Goal: Information Seeking & Learning: Understand process/instructions

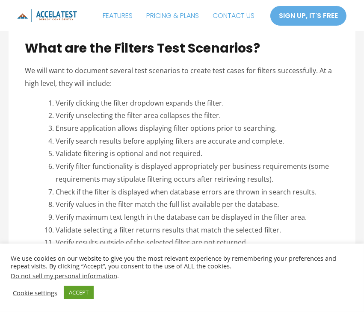
scroll to position [513, 0]
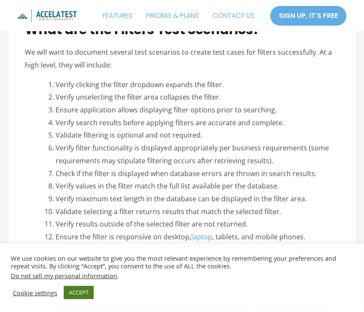
click at [81, 292] on link "ACCEPT" at bounding box center [79, 292] width 30 height 13
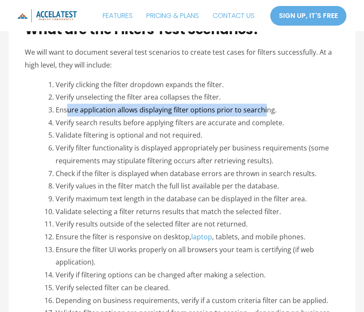
drag, startPoint x: 68, startPoint y: 109, endPoint x: 263, endPoint y: 112, distance: 194.9
click at [263, 112] on li "Ensure application allows displaying filter options prior to searching." at bounding box center [197, 110] width 283 height 13
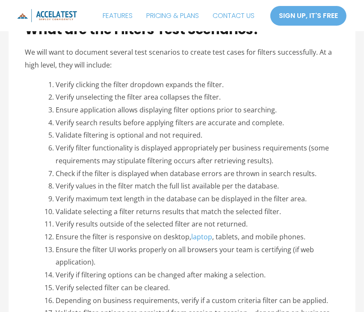
click at [259, 131] on li "Validate filtering is optional and not required." at bounding box center [197, 135] width 283 height 13
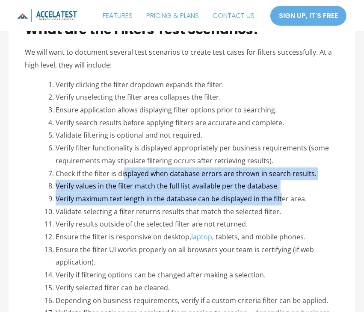
drag, startPoint x: 125, startPoint y: 173, endPoint x: 280, endPoint y: 203, distance: 158.5
click at [280, 203] on ol "Verify clicking the filter dropdown expands the filter. Verify unselecting the …" at bounding box center [197, 244] width 283 height 330
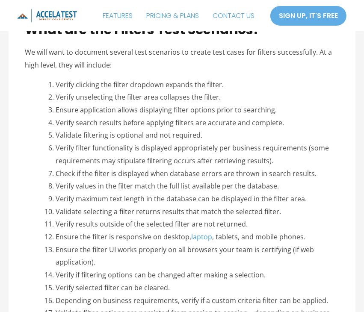
click at [193, 221] on li "Verify results outside of the selected filter are not returned." at bounding box center [197, 224] width 283 height 13
drag, startPoint x: 103, startPoint y: 191, endPoint x: 208, endPoint y: 191, distance: 105.2
click at [201, 188] on li "Verify values in the filter match the full list available per the database." at bounding box center [197, 186] width 283 height 13
click at [229, 220] on li "Verify results outside of the selected filter are not returned." at bounding box center [197, 224] width 283 height 13
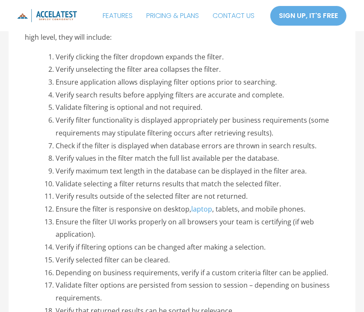
scroll to position [556, 0]
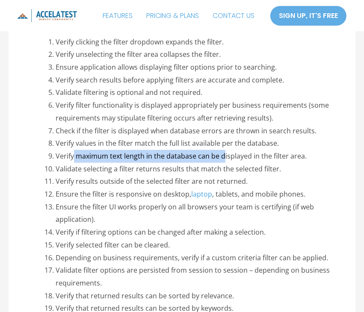
drag, startPoint x: 73, startPoint y: 156, endPoint x: 224, endPoint y: 150, distance: 151.0
click at [224, 150] on li "Verify maximum text length in the database can be displayed in the filter area." at bounding box center [197, 156] width 283 height 13
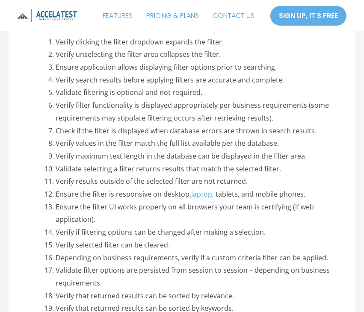
click at [100, 177] on li "Verify results outside of the selected filter are not returned." at bounding box center [197, 181] width 283 height 13
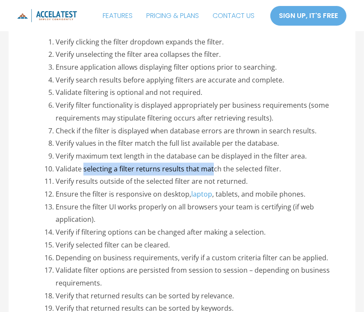
drag, startPoint x: 83, startPoint y: 174, endPoint x: 211, endPoint y: 172, distance: 127.4
click at [211, 172] on li "Validate selecting a filter returns results that match the selected filter." at bounding box center [197, 169] width 283 height 13
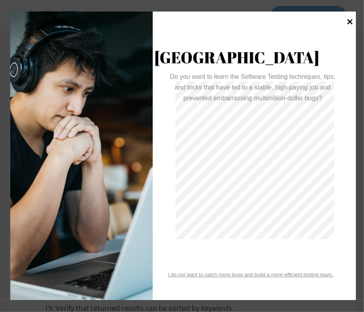
click at [349, 21] on icon at bounding box center [350, 22] width 6 height 6
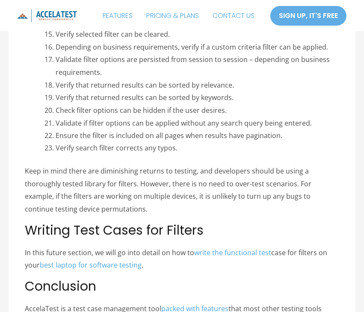
scroll to position [769, 0]
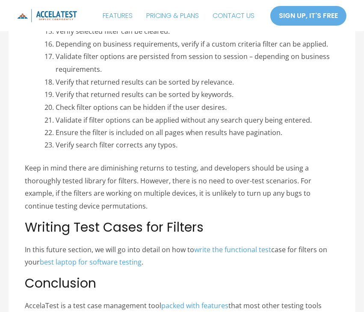
click at [296, 141] on li "Verify search filter corrects any typos." at bounding box center [197, 145] width 283 height 13
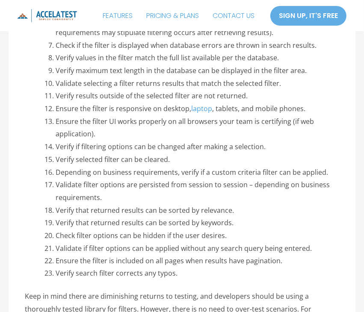
scroll to position [342, 0]
